Goal: Task Accomplishment & Management: Manage account settings

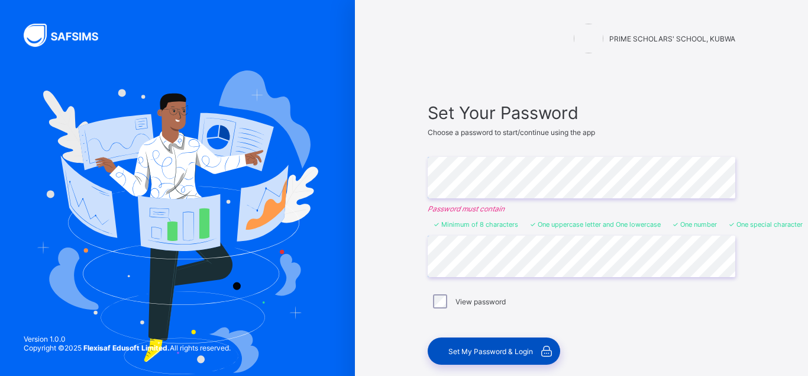
click at [479, 350] on span "Set My Password & Login" at bounding box center [491, 351] width 85 height 9
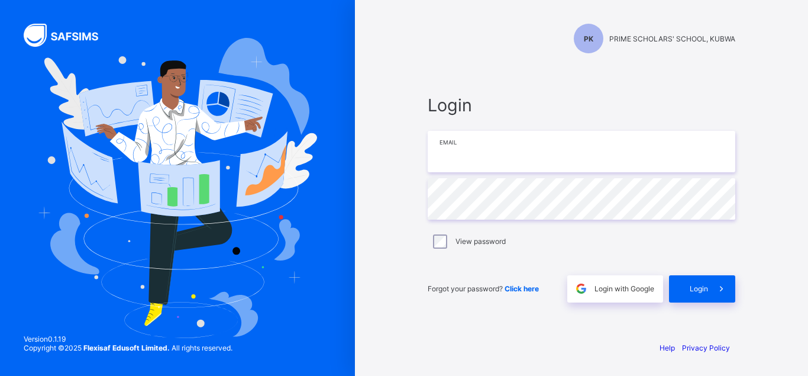
click at [469, 155] on input "email" at bounding box center [582, 151] width 308 height 41
type input "**********"
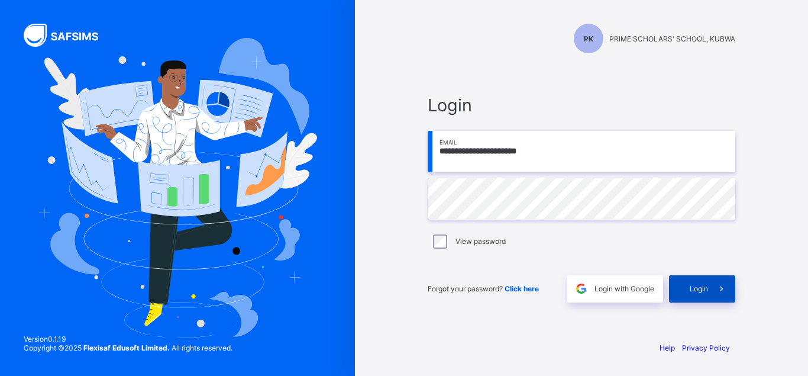
click at [697, 291] on span "Login" at bounding box center [699, 288] width 18 height 9
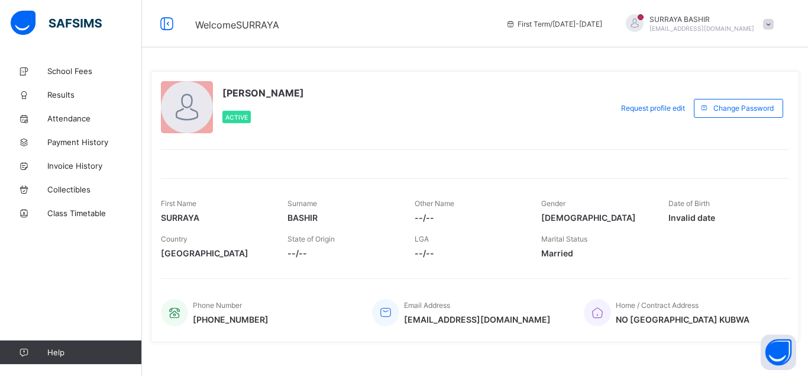
click at [769, 24] on span at bounding box center [768, 24] width 11 height 11
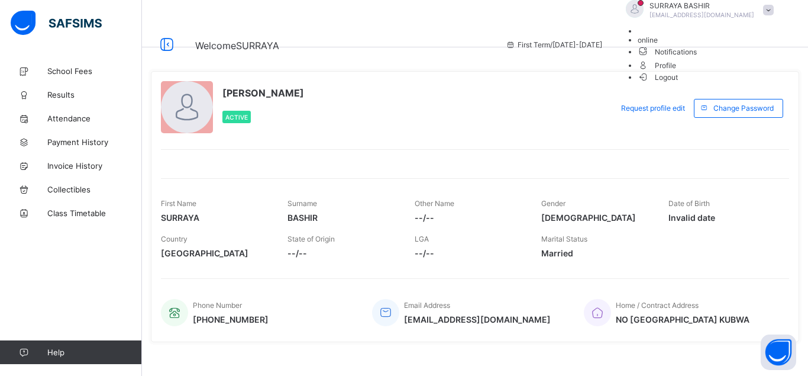
click at [679, 83] on span "Logout" at bounding box center [658, 77] width 41 height 12
